Goal: Task Accomplishment & Management: Contribute content

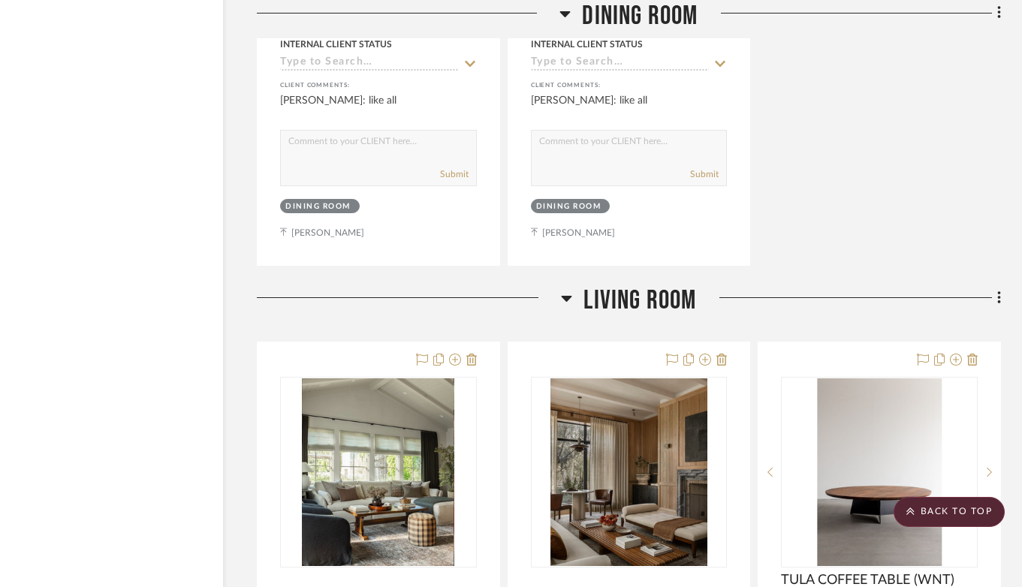
scroll to position [9657, 59]
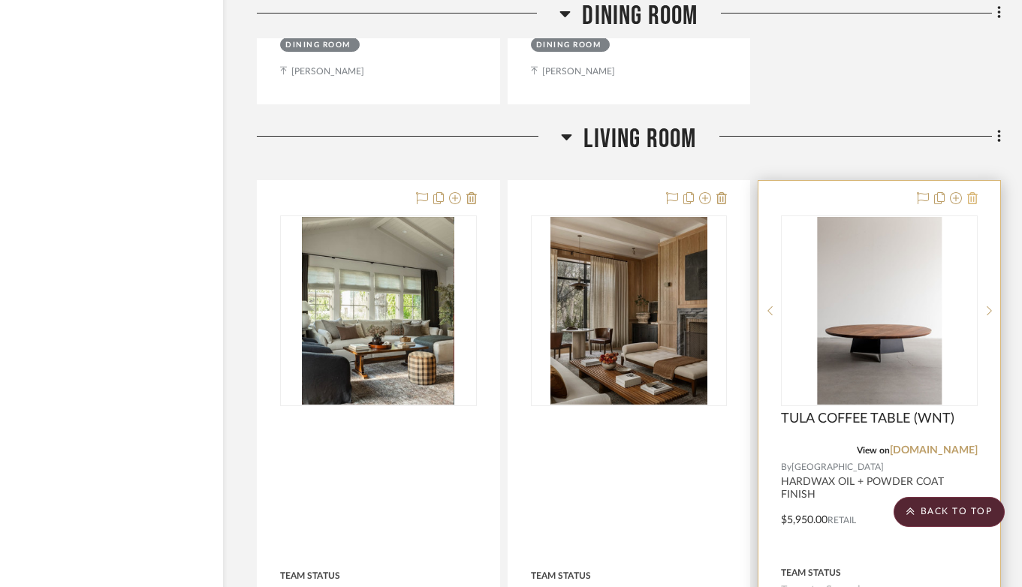
click at [975, 192] on icon at bounding box center [972, 198] width 11 height 12
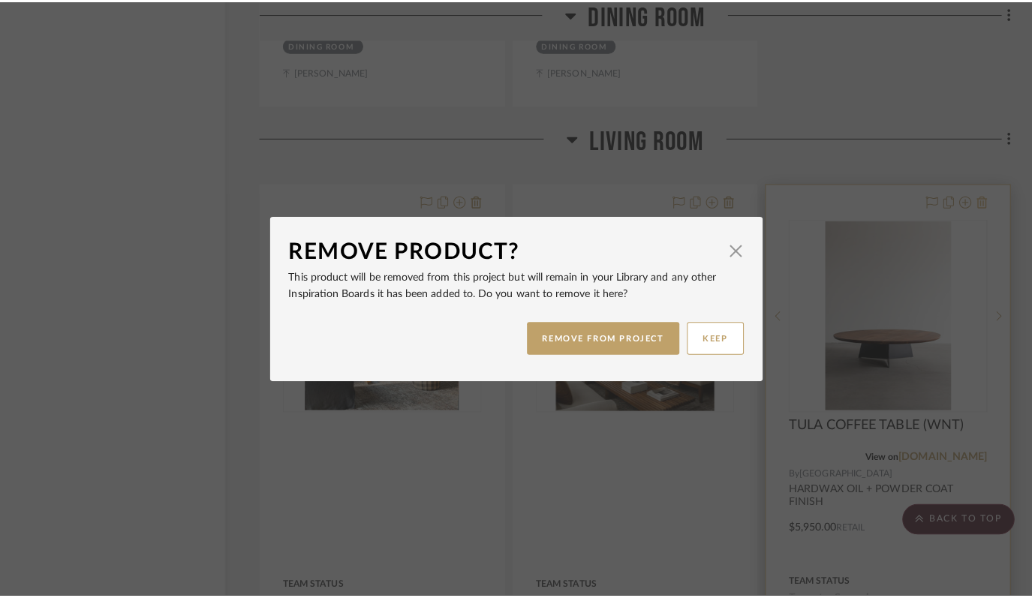
scroll to position [0, 0]
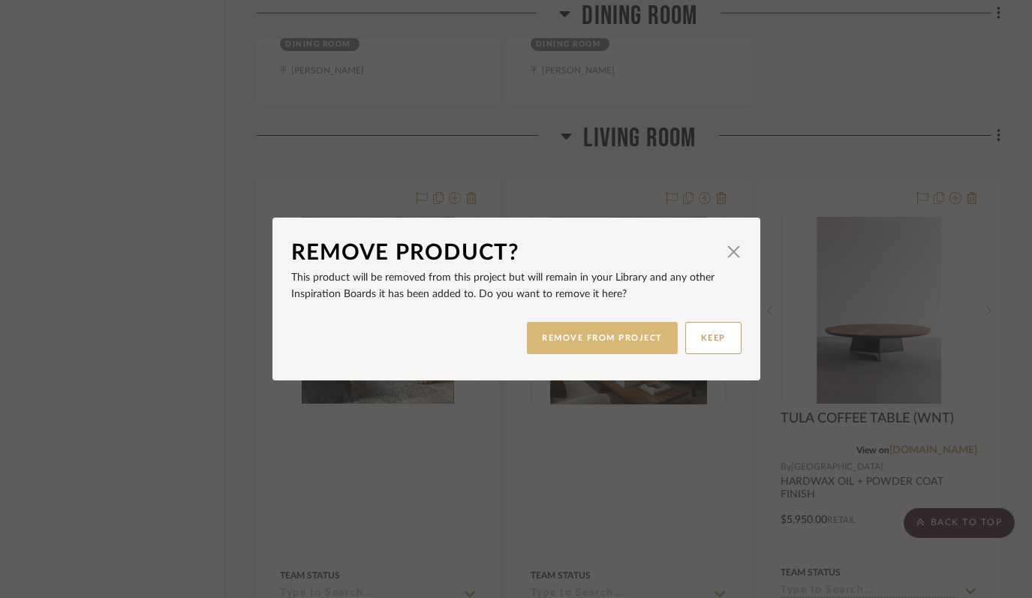
click at [630, 338] on button "REMOVE FROM PROJECT" at bounding box center [602, 338] width 151 height 32
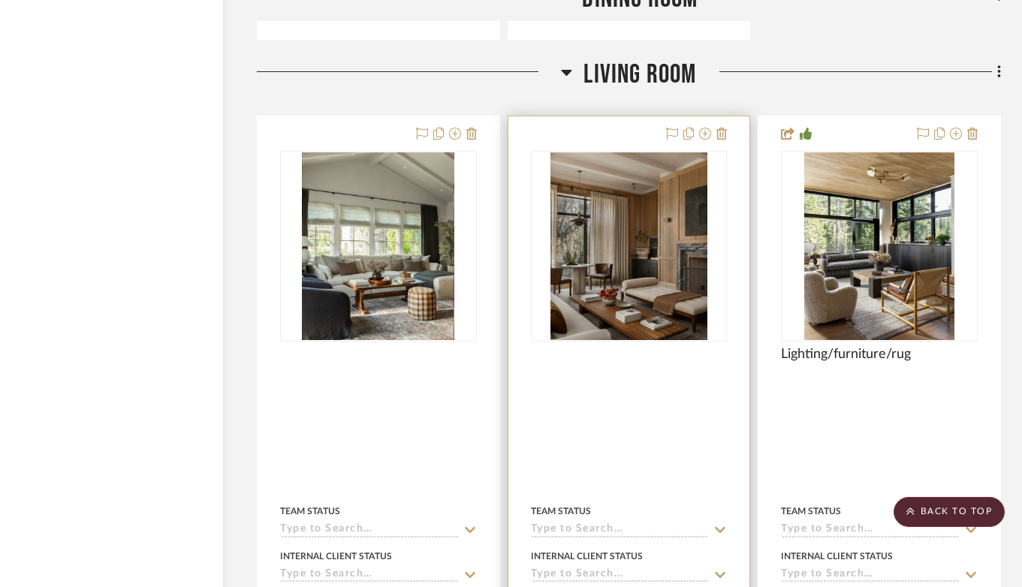
scroll to position [9720, 59]
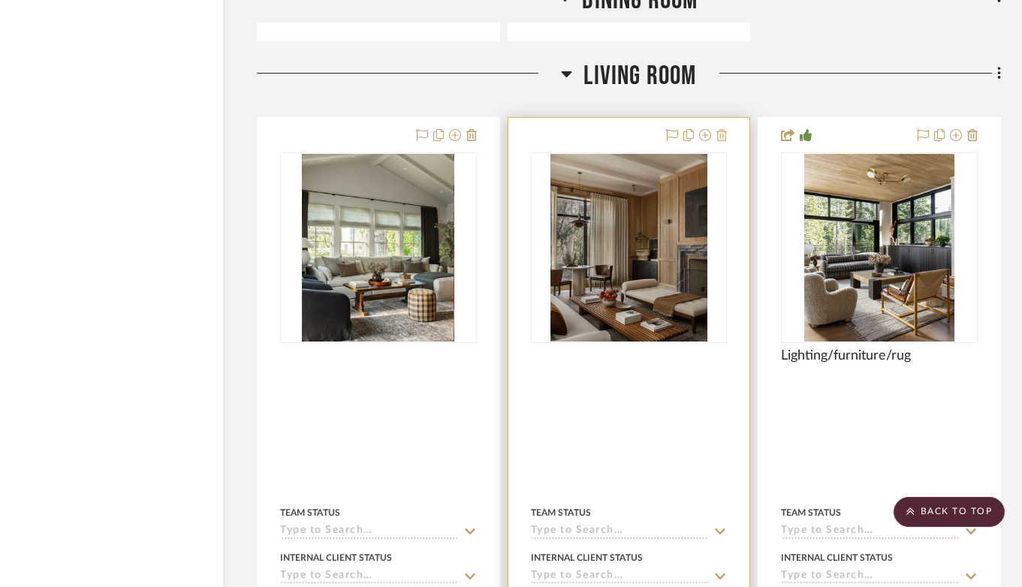
click at [721, 129] on icon at bounding box center [721, 135] width 11 height 12
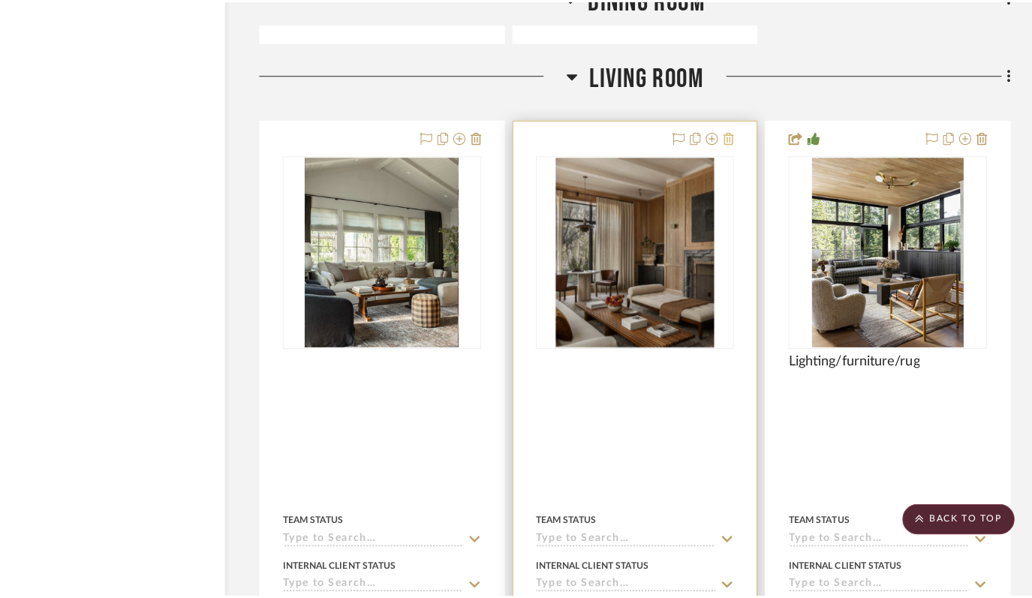
scroll to position [0, 0]
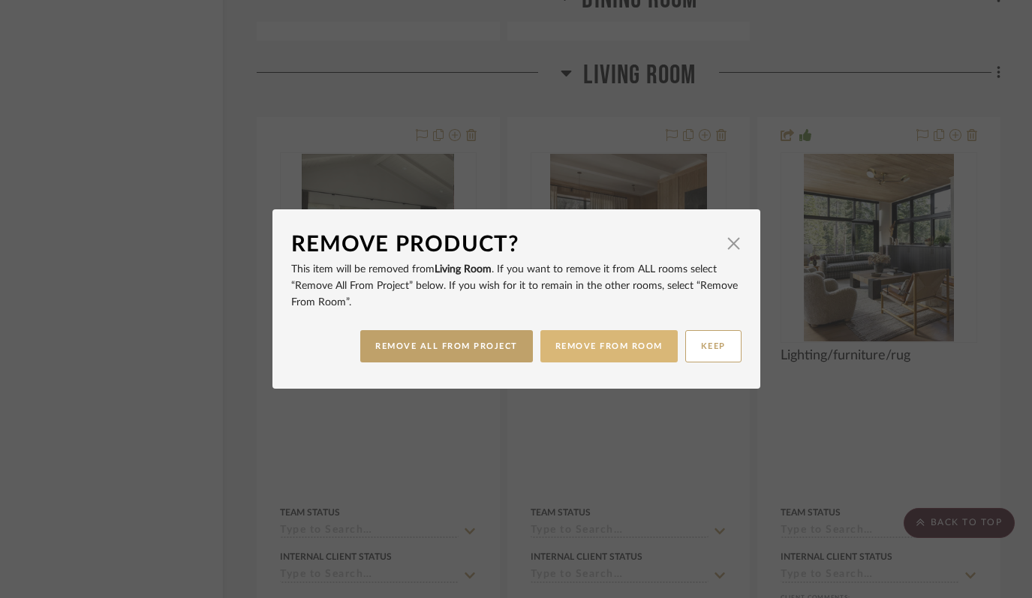
click at [600, 340] on button "REMOVE FROM ROOM" at bounding box center [608, 346] width 137 height 32
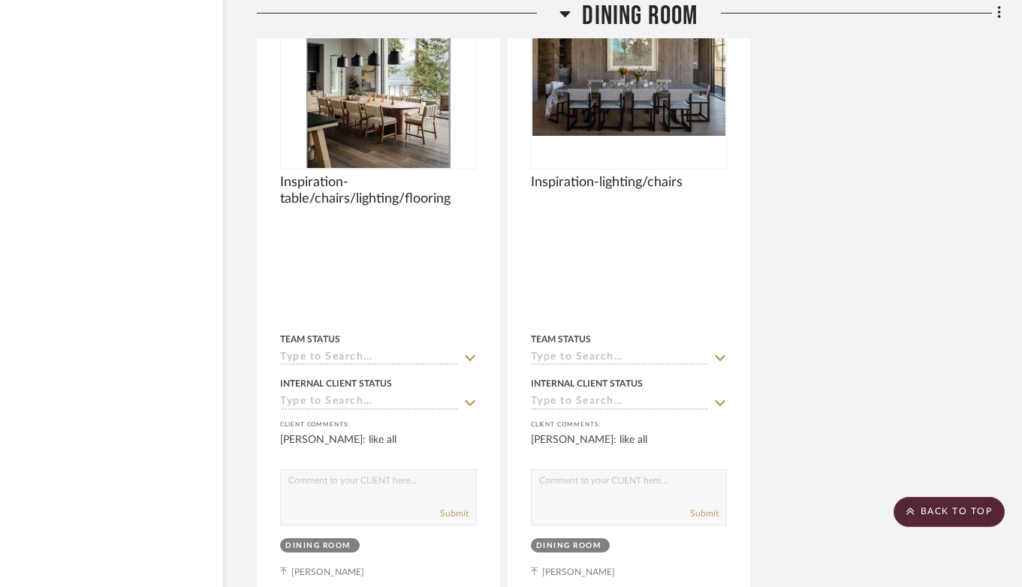
scroll to position [9465, 59]
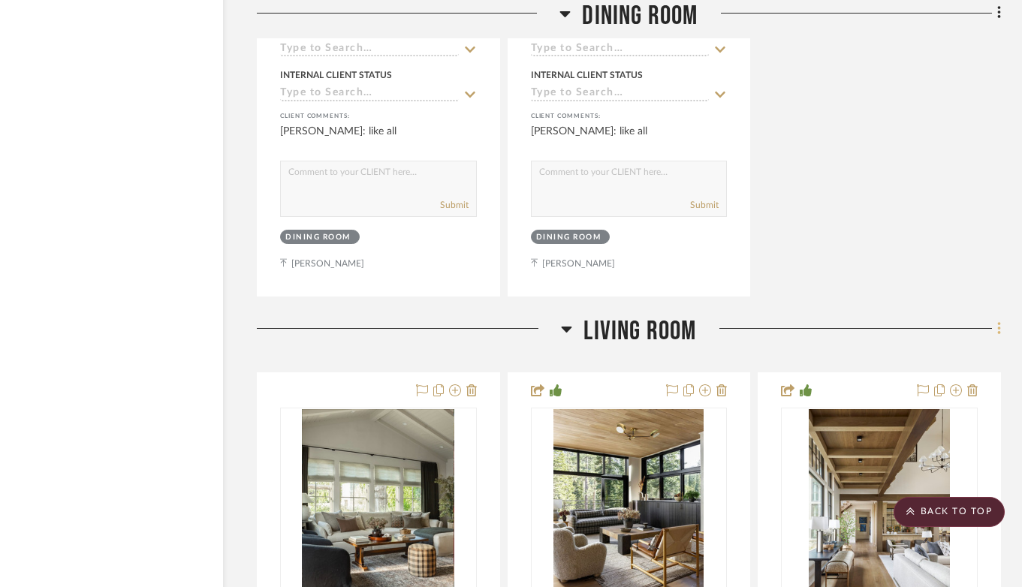
click at [997, 320] on icon at bounding box center [999, 328] width 5 height 17
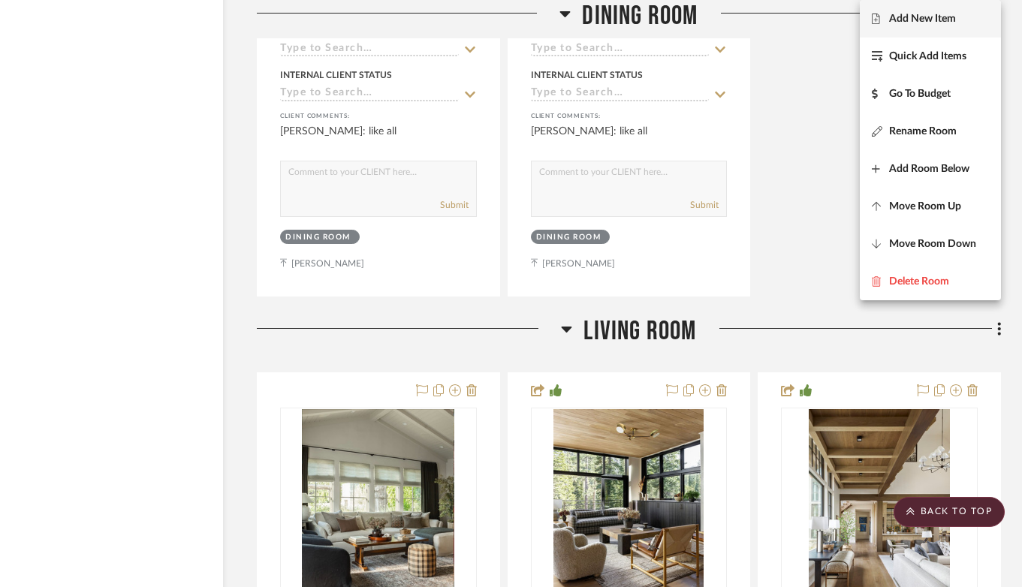
click at [943, 17] on span "Add New Item" at bounding box center [922, 19] width 67 height 13
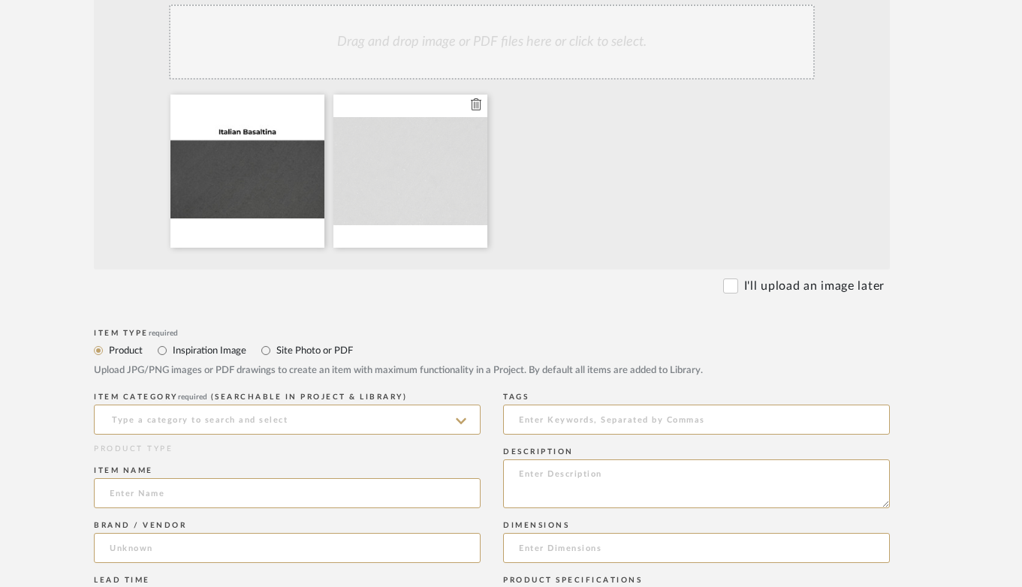
scroll to position [426, 49]
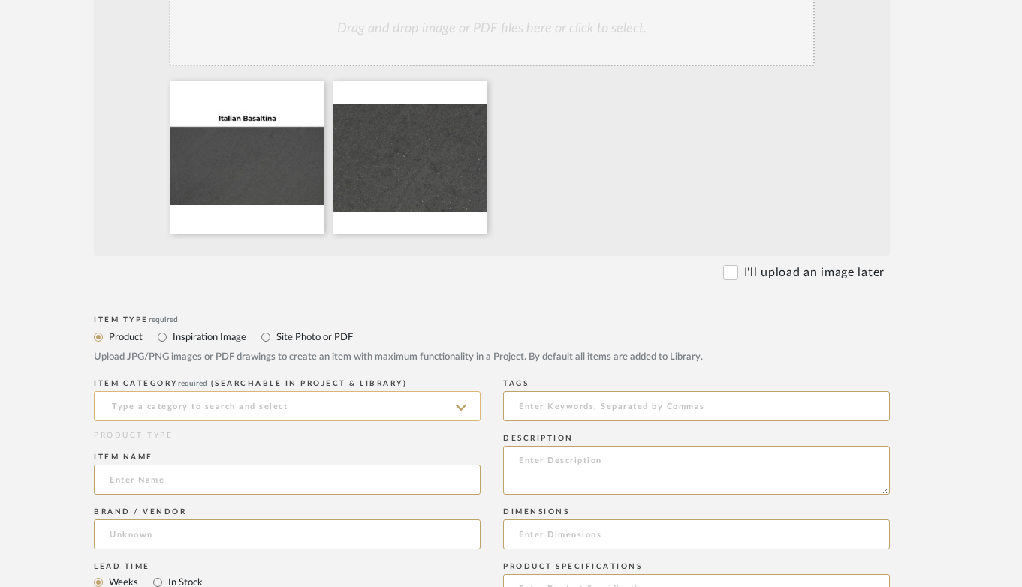
click at [175, 414] on input at bounding box center [287, 406] width 387 height 30
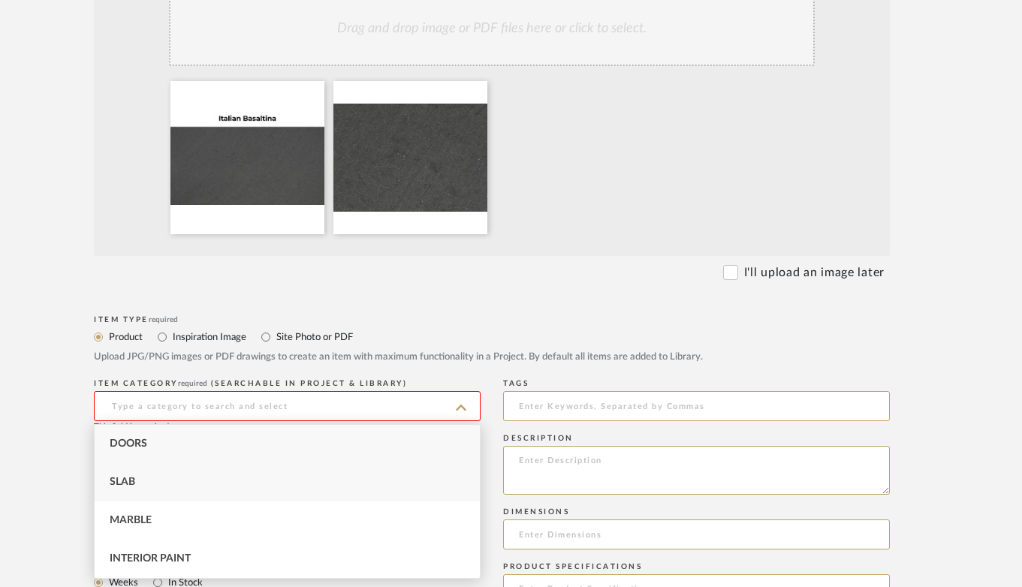
click at [116, 471] on div "Slab" at bounding box center [287, 482] width 385 height 38
type input "Slab"
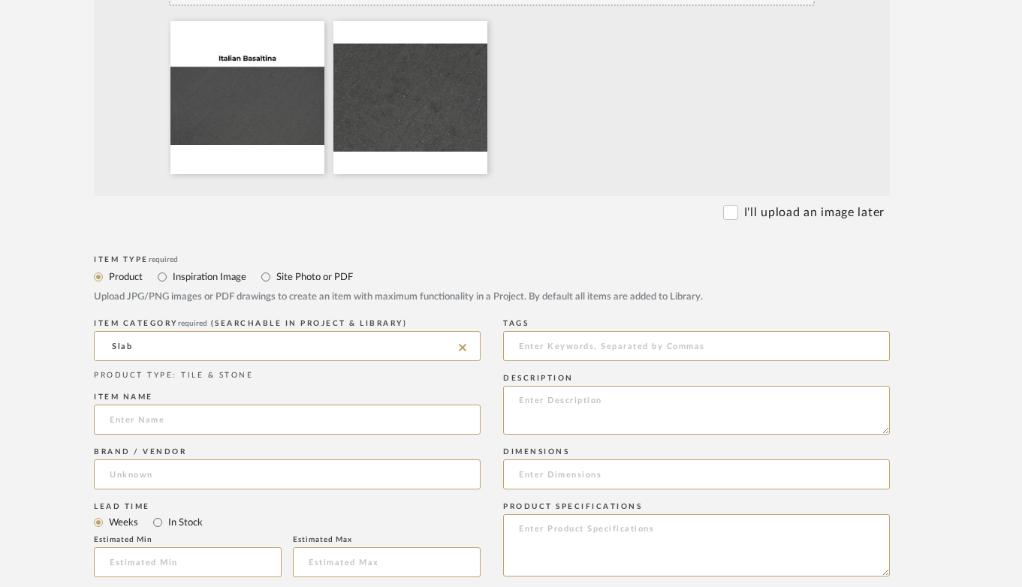
scroll to position [493, 49]
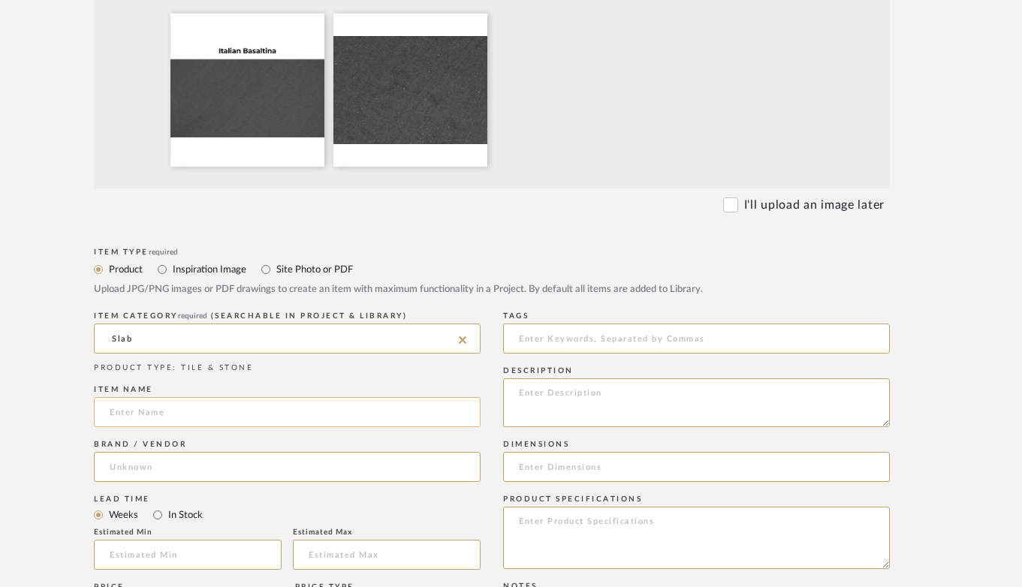
click at [112, 408] on input at bounding box center [287, 412] width 387 height 30
type input "A"
type input "Stone Slab"
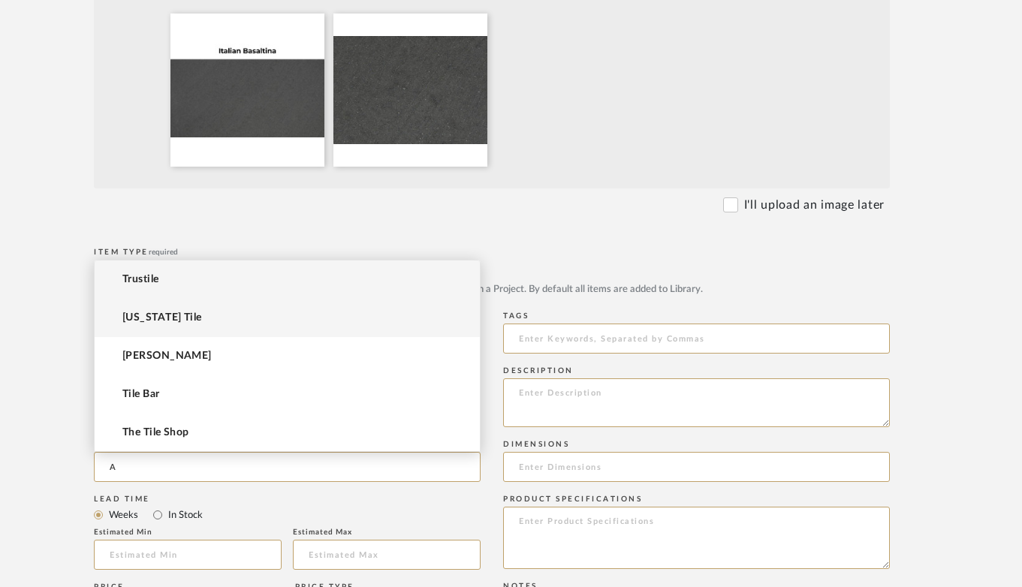
click at [135, 330] on mat-option "[US_STATE] Tile" at bounding box center [287, 318] width 385 height 38
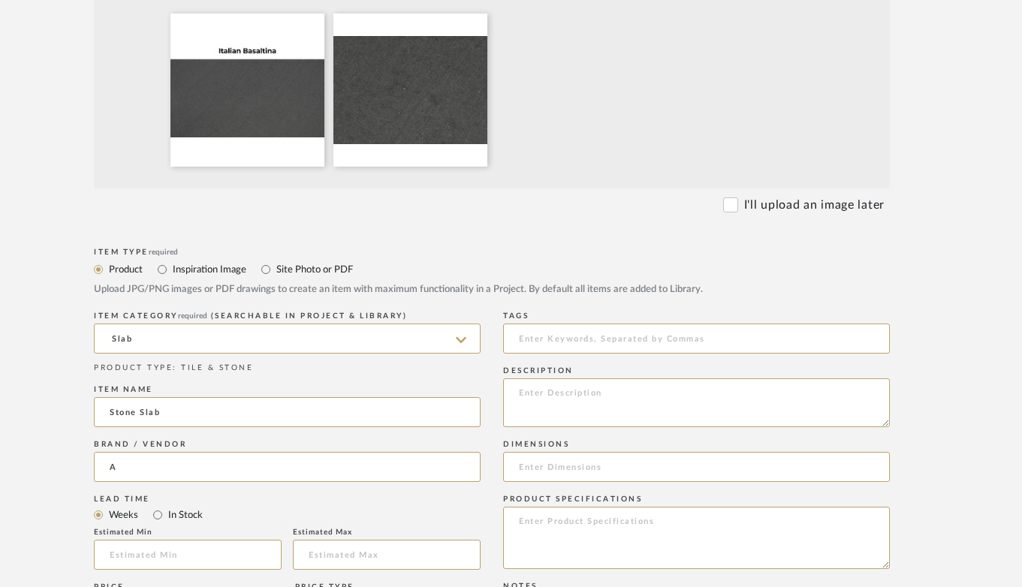
type input "[US_STATE] Tile"
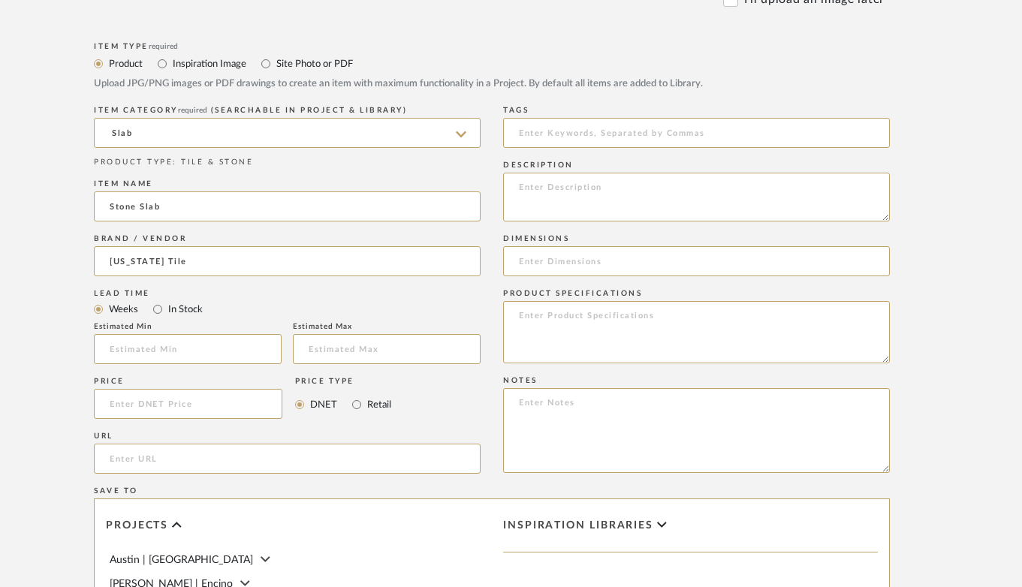
scroll to position [719, 49]
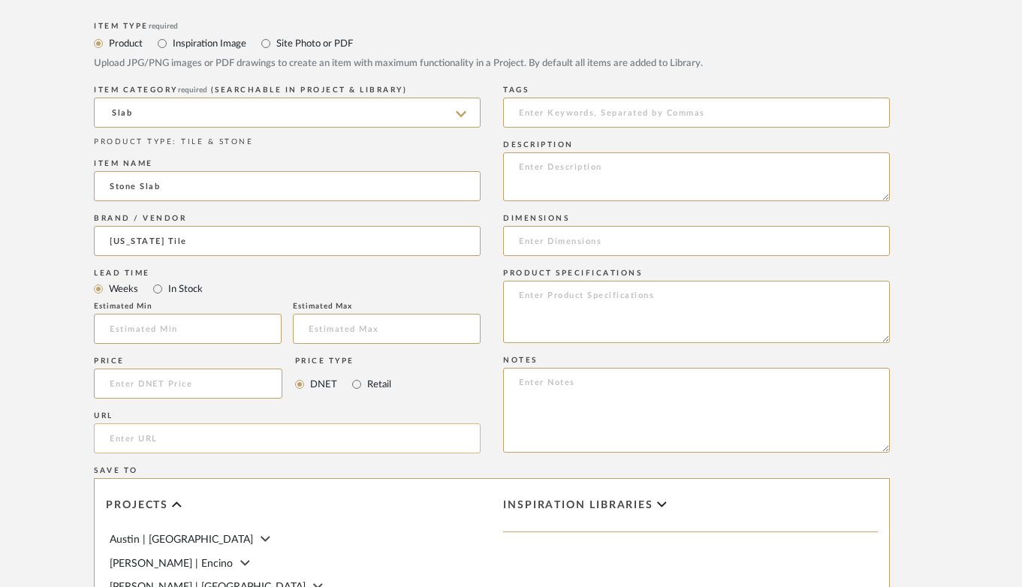
click at [141, 443] on input "url" at bounding box center [287, 438] width 387 height 30
paste input "[URL][DOMAIN_NAME]"
type input "[URL][DOMAIN_NAME]"
click at [524, 166] on textarea at bounding box center [696, 176] width 387 height 49
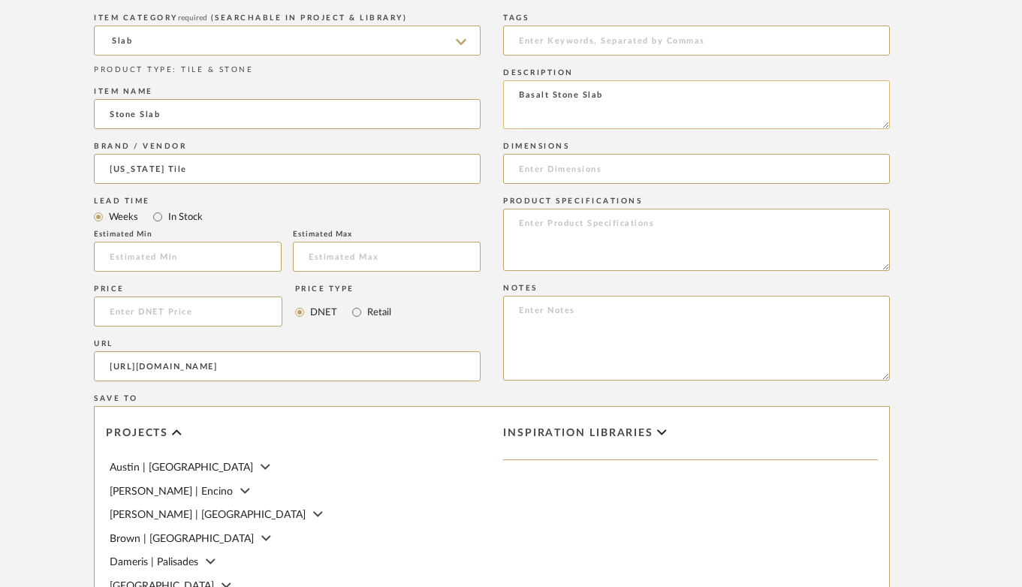
scroll to position [825, 49]
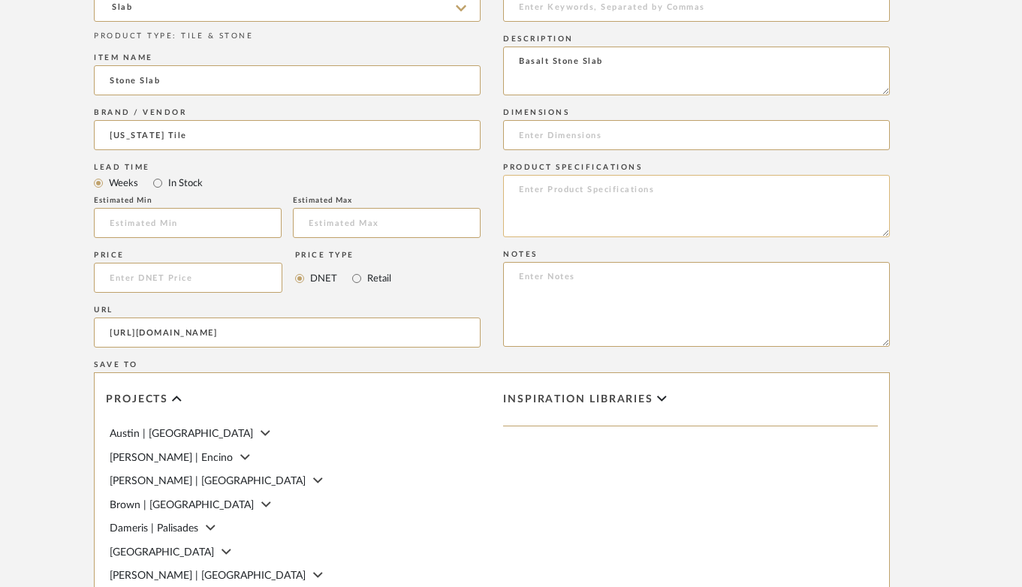
type textarea "Basalt Stone Slab"
click at [639, 187] on textarea at bounding box center [696, 206] width 387 height 62
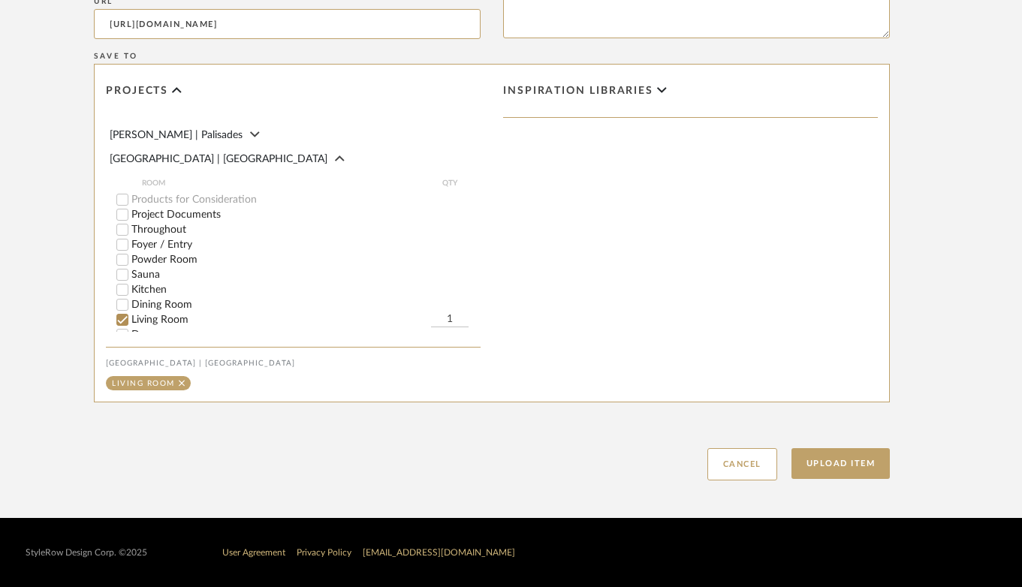
scroll to position [215, 0]
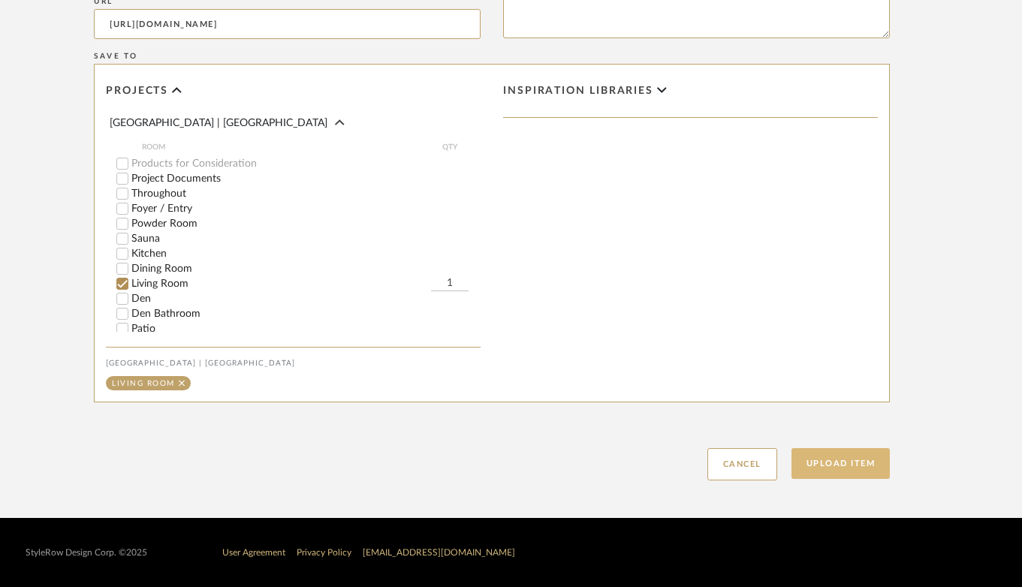
type textarea "Basalt"
click at [826, 465] on button "Upload Item" at bounding box center [840, 463] width 99 height 31
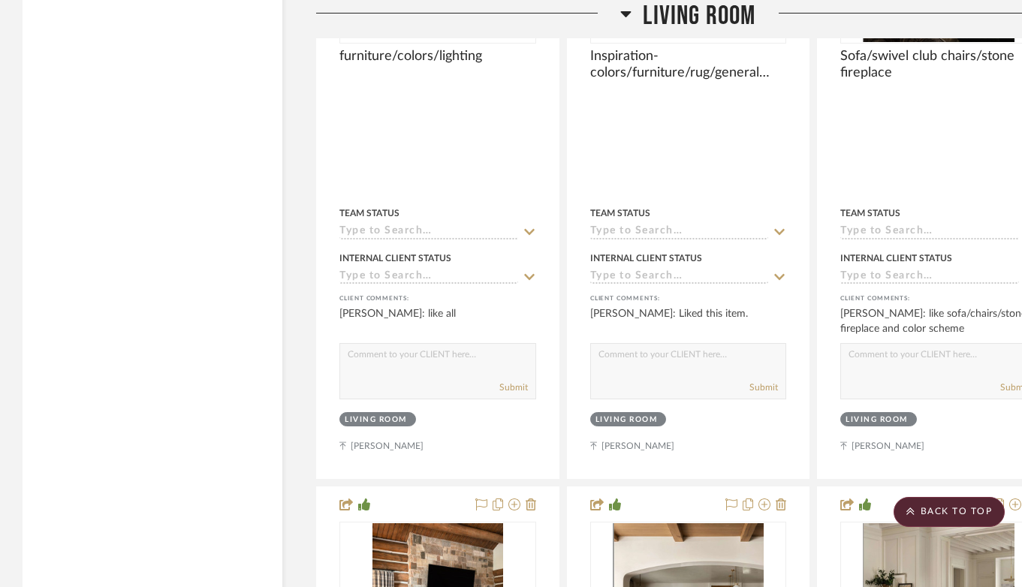
scroll to position [11375, 0]
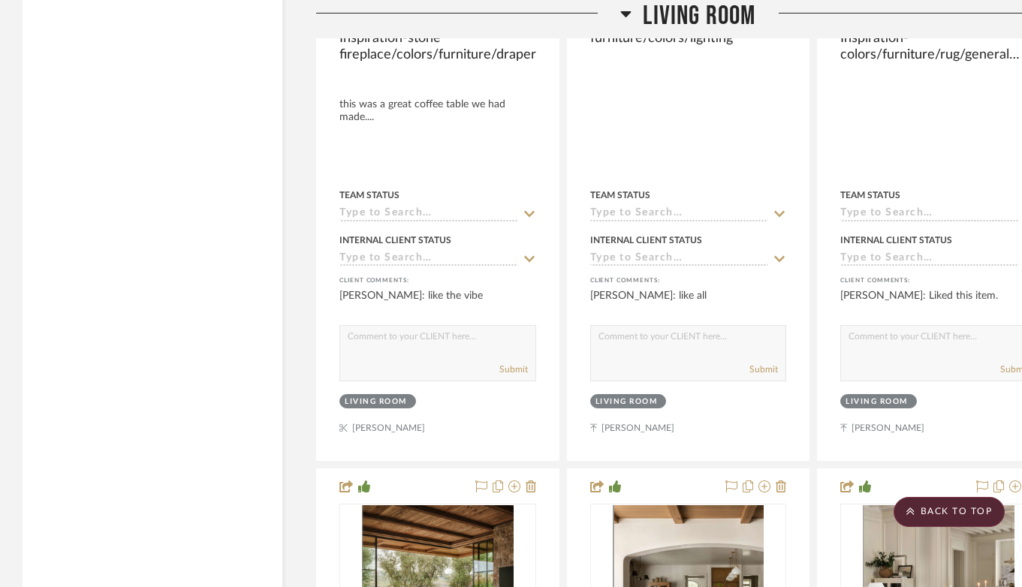
drag, startPoint x: 432, startPoint y: 465, endPoint x: 432, endPoint y: 193, distance: 271.7
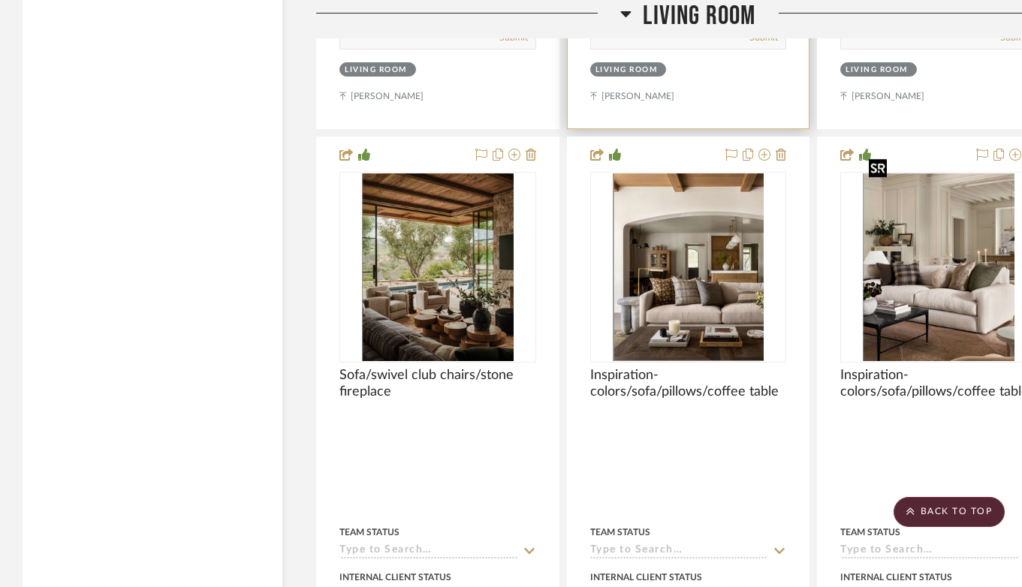
scroll to position [11402, 0]
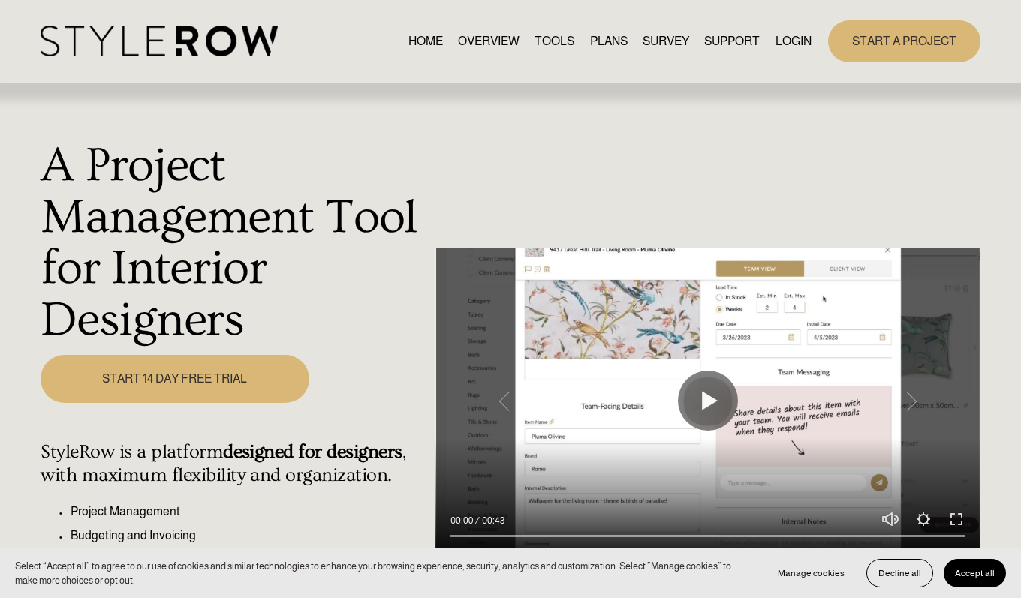
click at [788, 39] on link "LOGIN" at bounding box center [793, 41] width 36 height 20
